Goal: Task Accomplishment & Management: Manage account settings

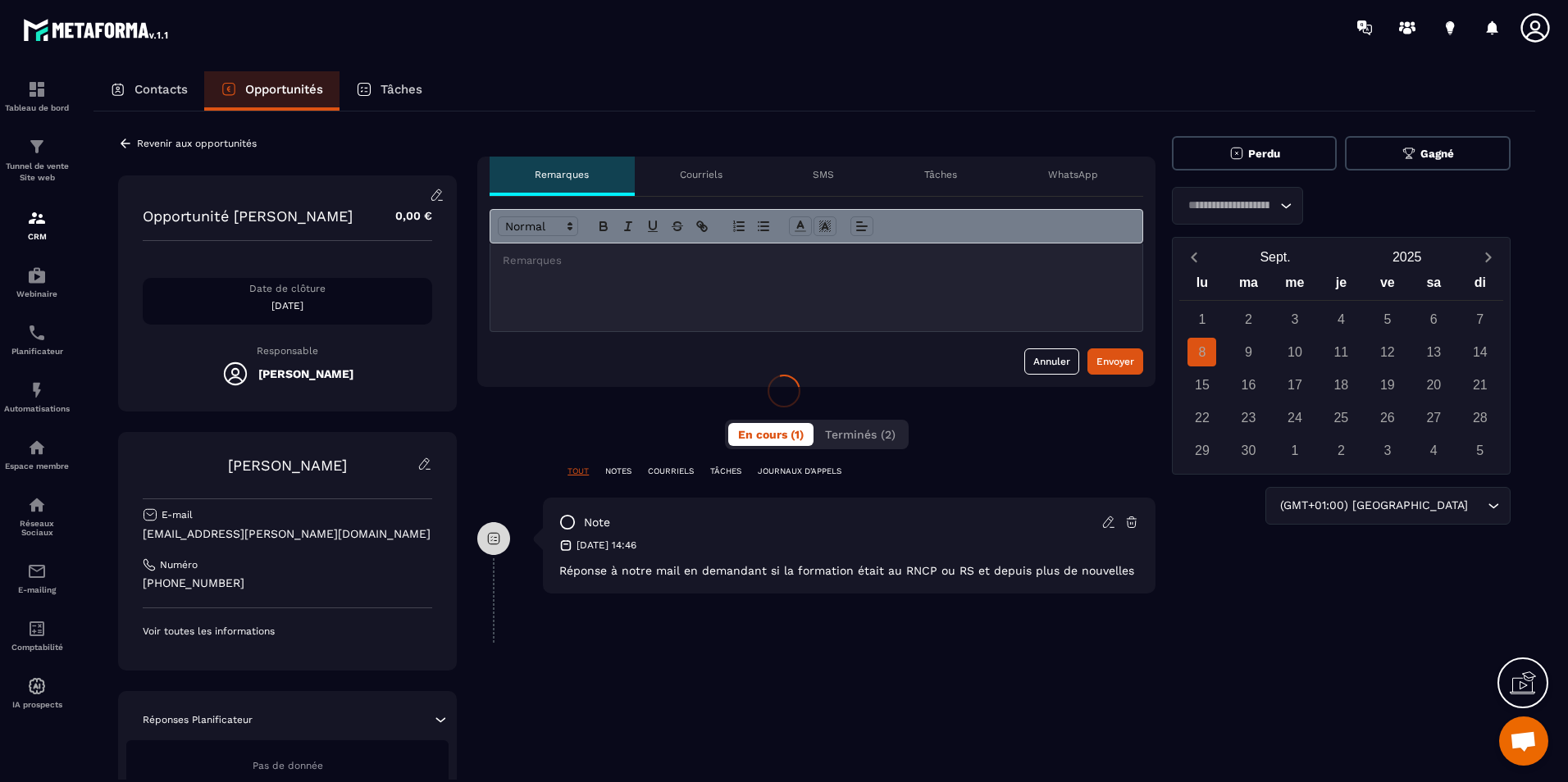
scroll to position [503, 0]
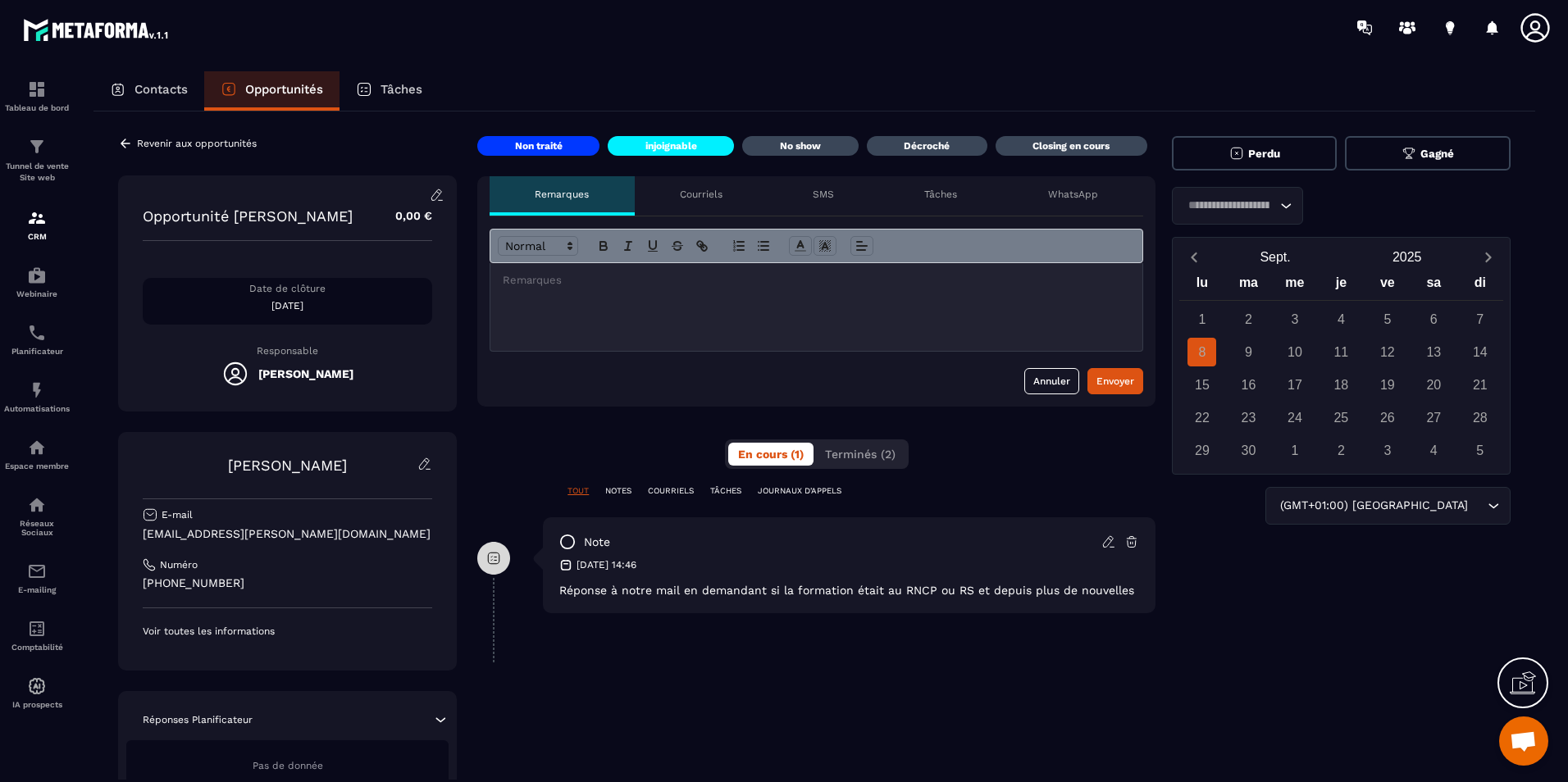
click at [155, 150] on div "Revenir aux opportunités" at bounding box center [187, 143] width 139 height 14
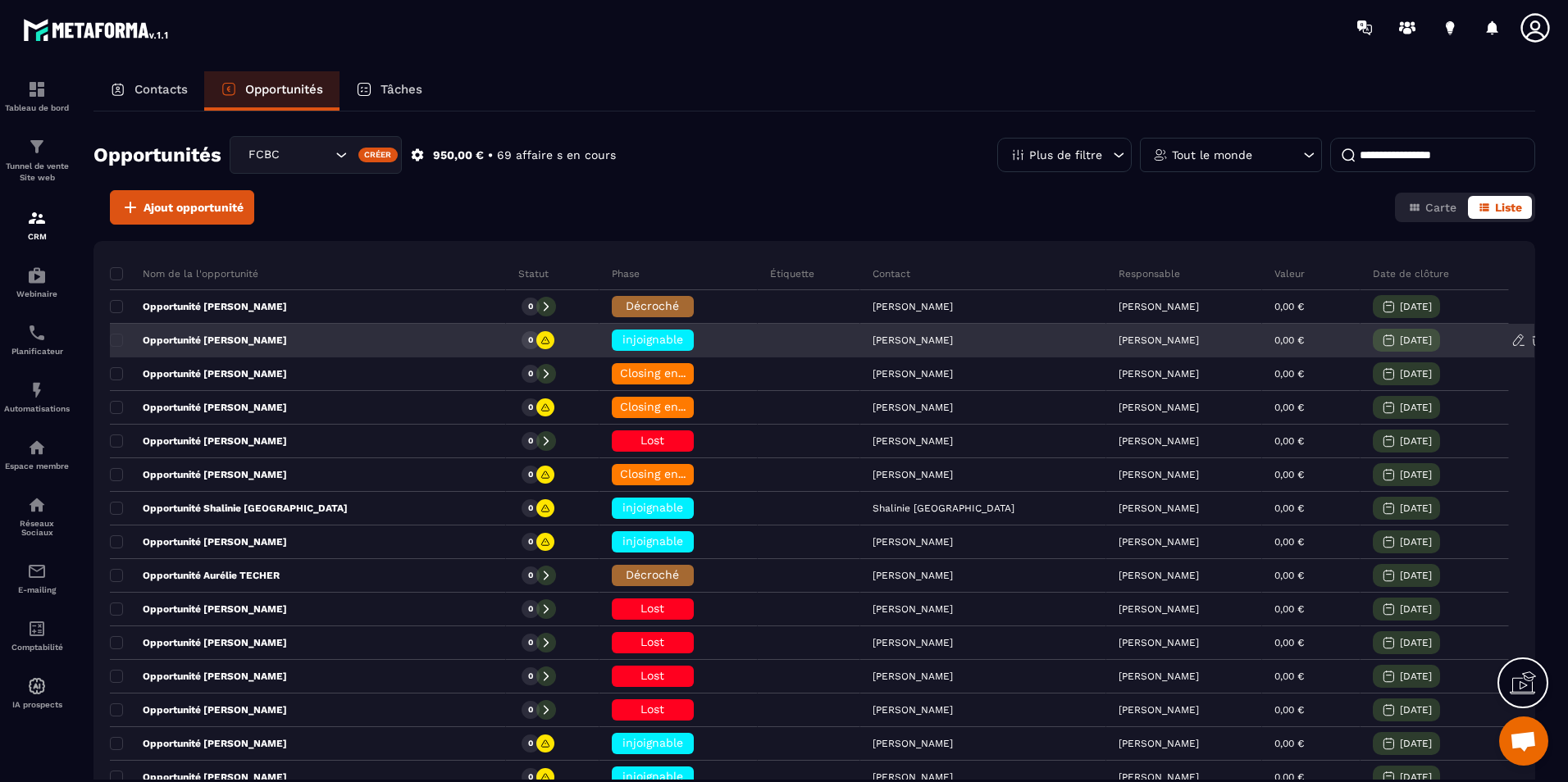
click at [1530, 341] on icon at bounding box center [1537, 339] width 14 height 14
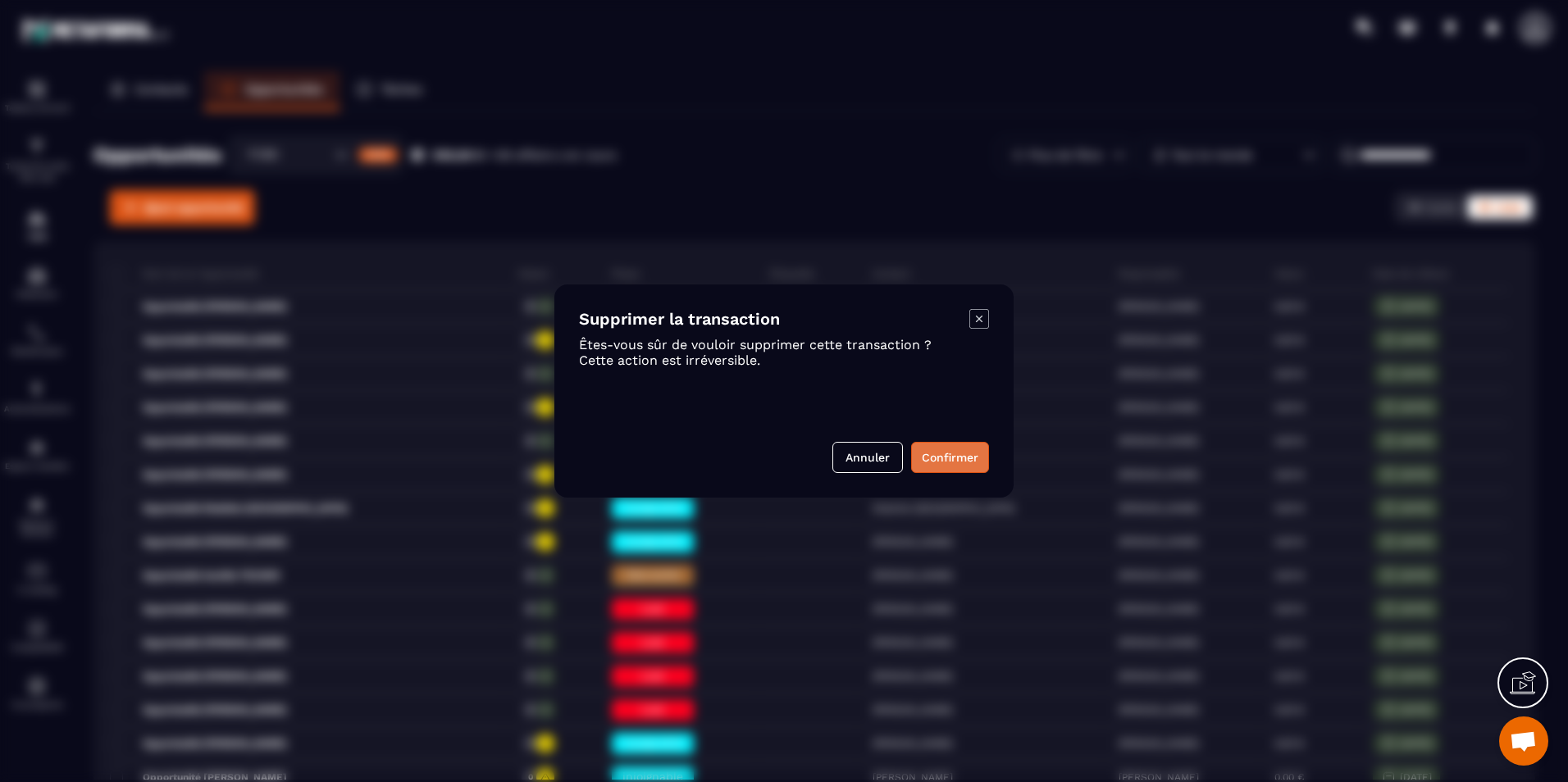
click at [974, 456] on button "Confirmer" at bounding box center [950, 457] width 78 height 31
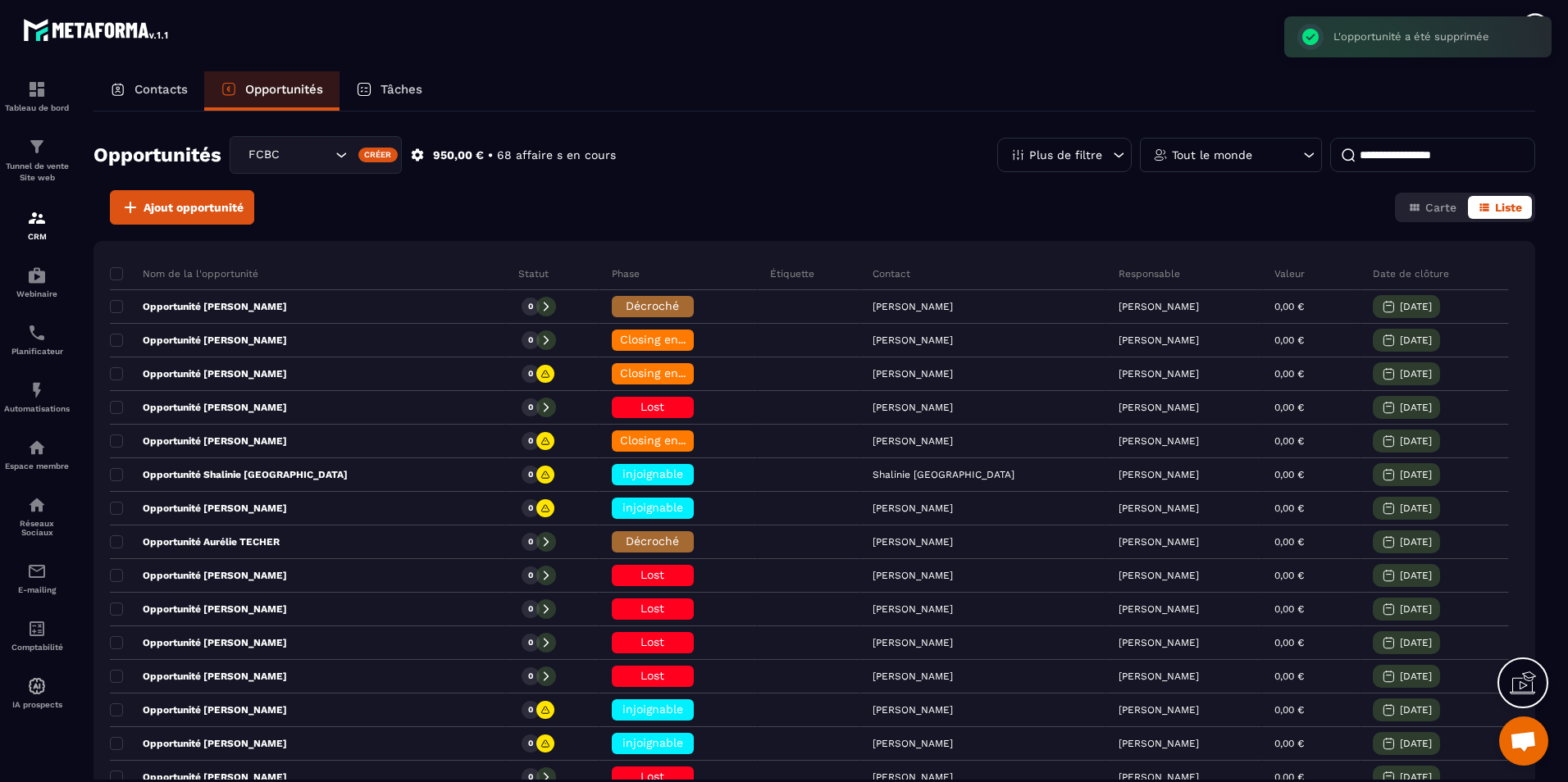
click at [149, 92] on p "Contacts" at bounding box center [161, 89] width 53 height 14
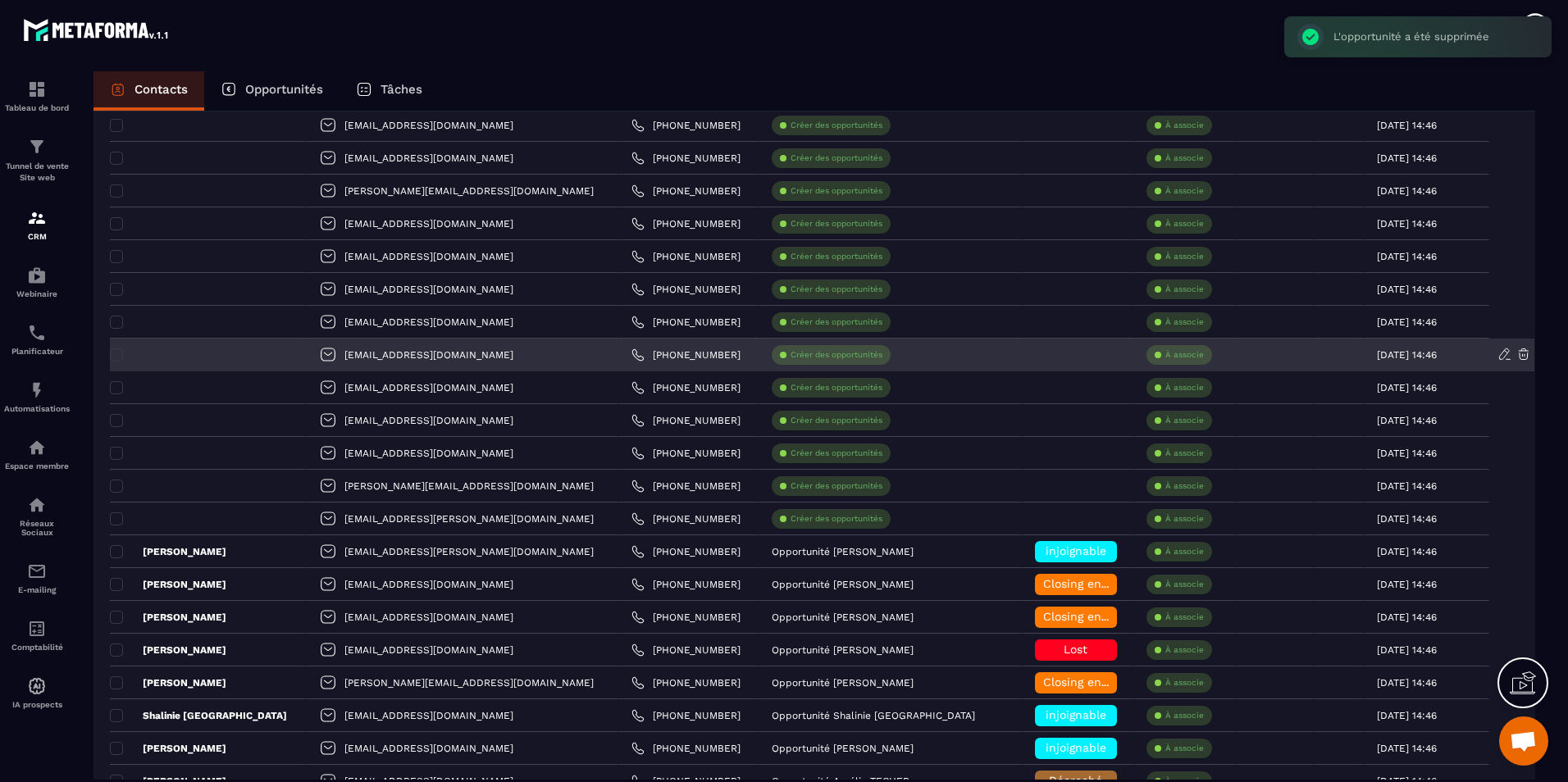
scroll to position [1230, 0]
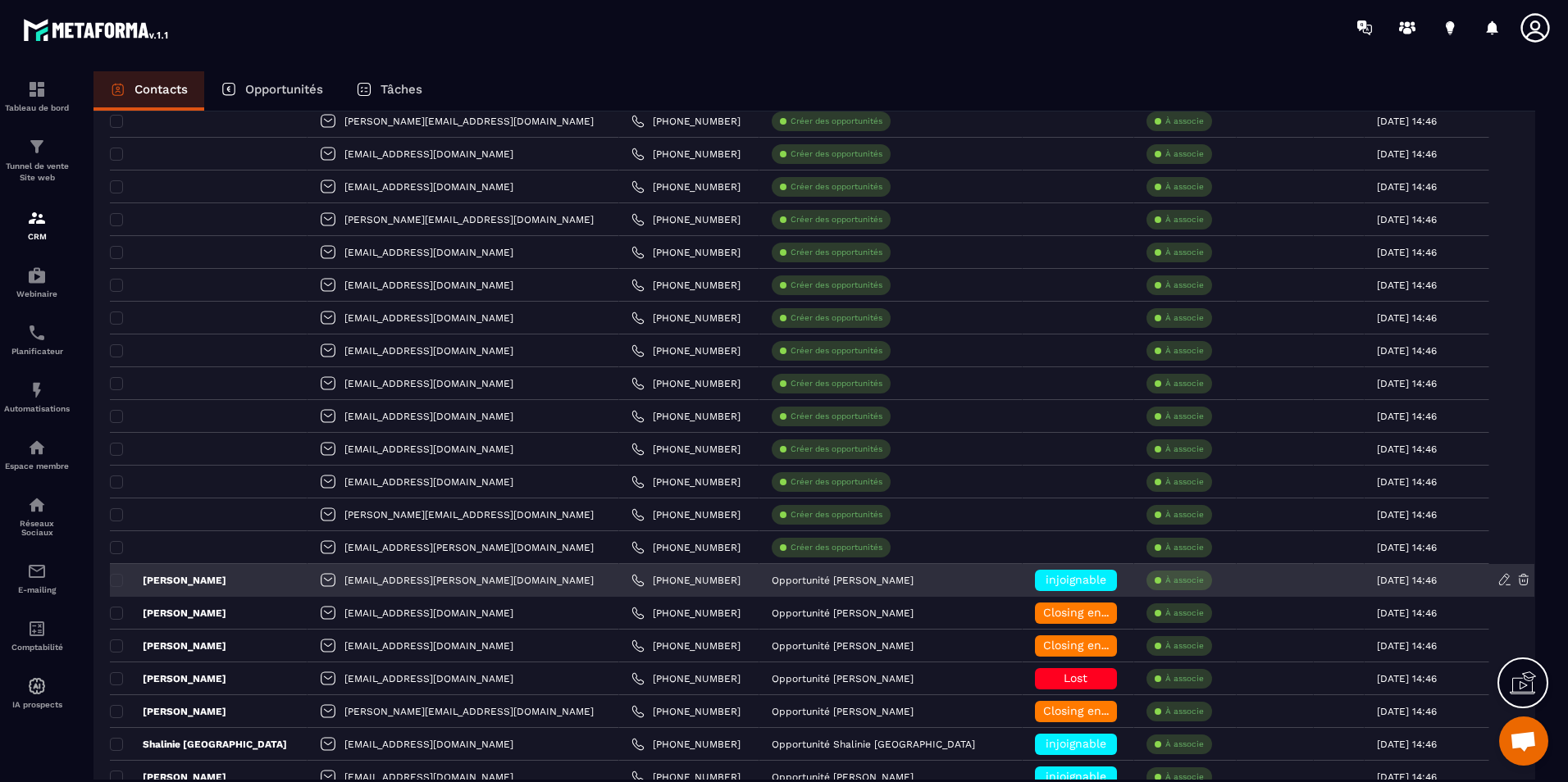
click at [295, 574] on div "[PERSON_NAME]" at bounding box center [208, 580] width 197 height 33
